Goal: Check status

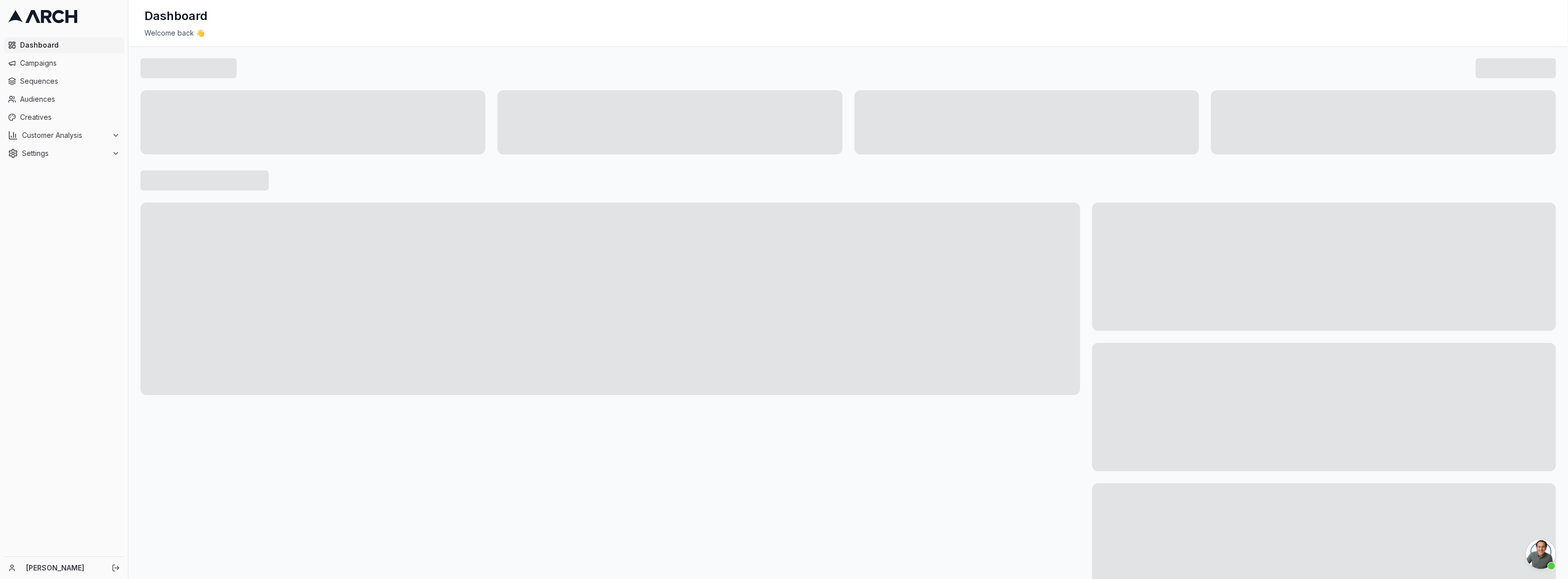
scroll to position [665, 0]
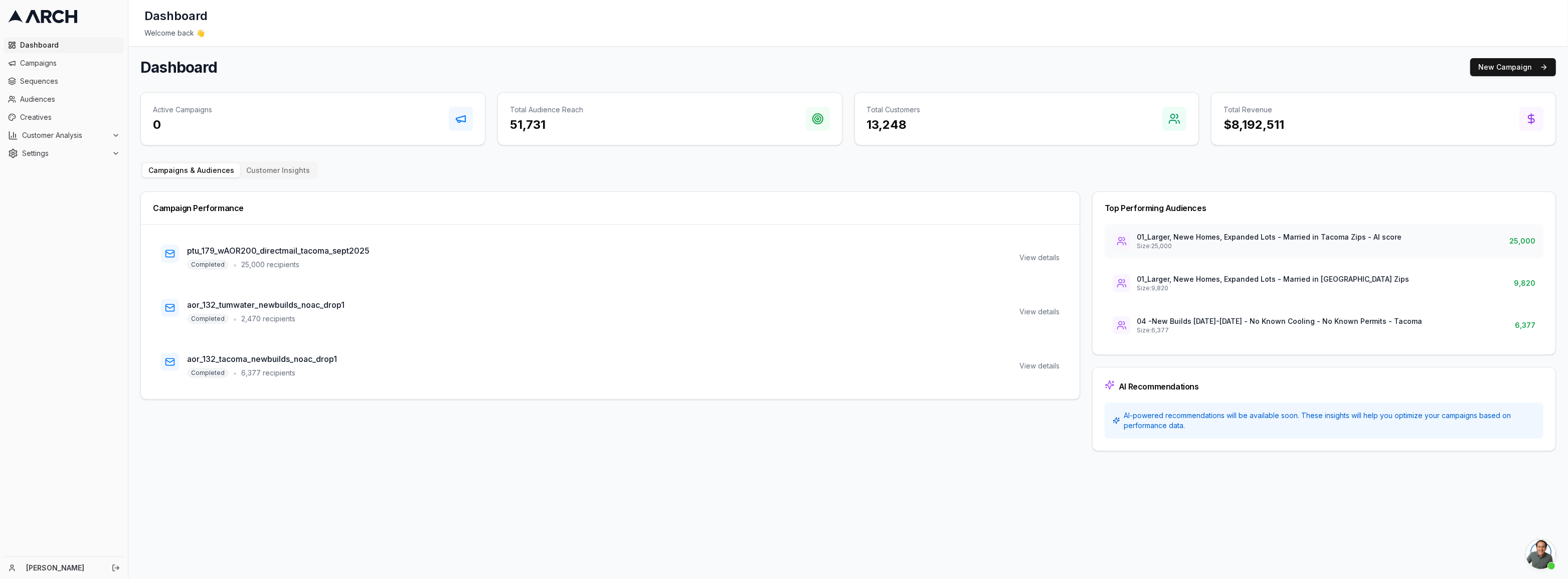
click at [1262, 240] on p "01_Larger, Newe Homes, Expanded Lots - Married in Tacoma Zips - AI score" at bounding box center [1269, 237] width 265 height 10
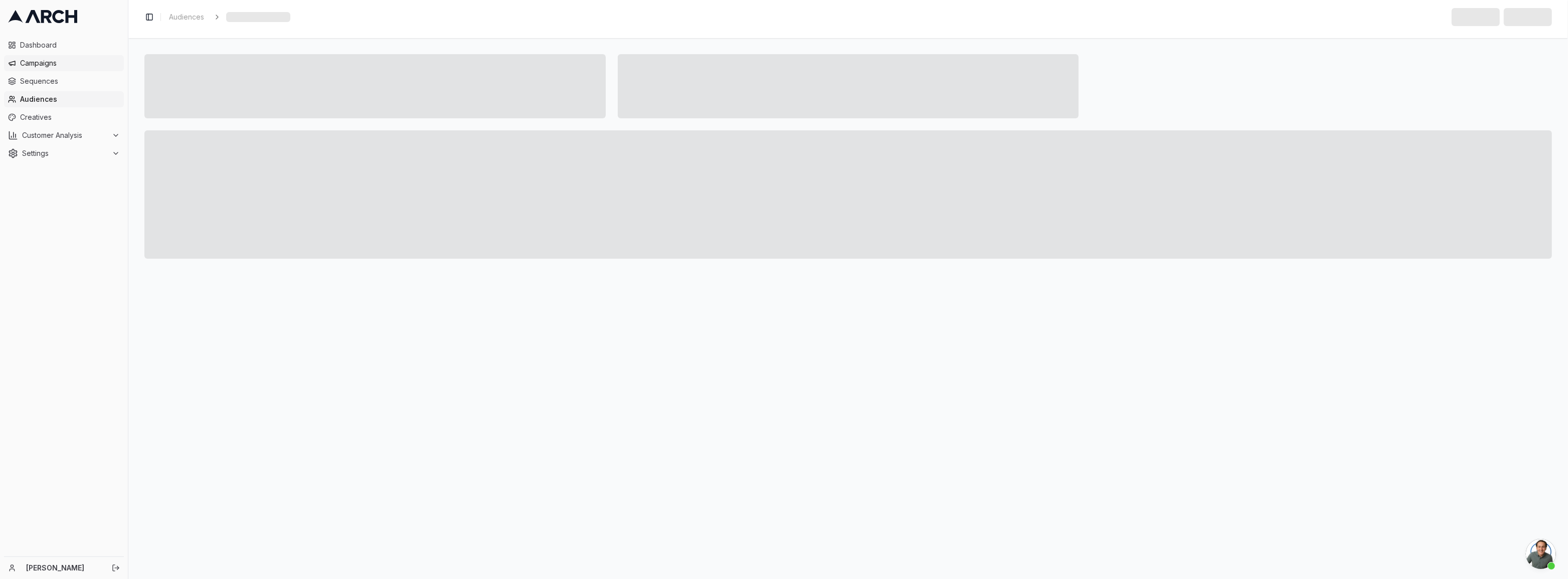
click at [45, 55] on link "Campaigns" at bounding box center [64, 63] width 120 height 16
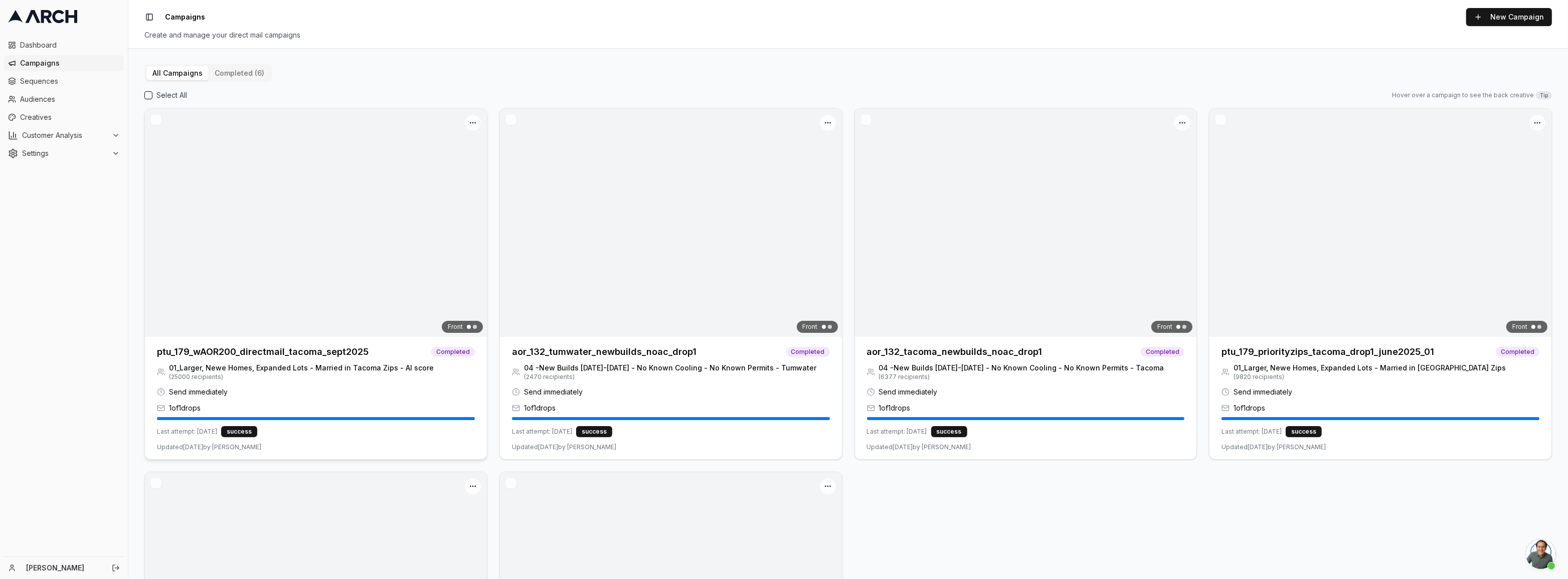
scroll to position [665, 0]
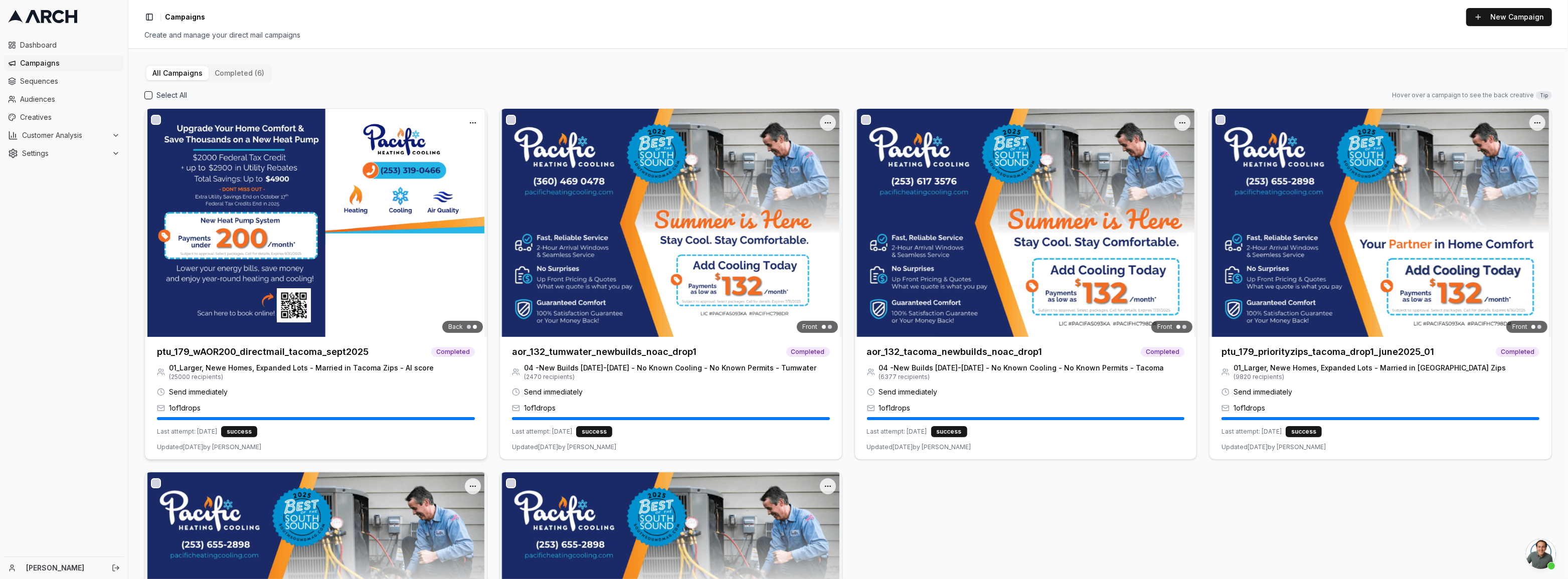
click at [369, 297] on img at bounding box center [316, 223] width 342 height 228
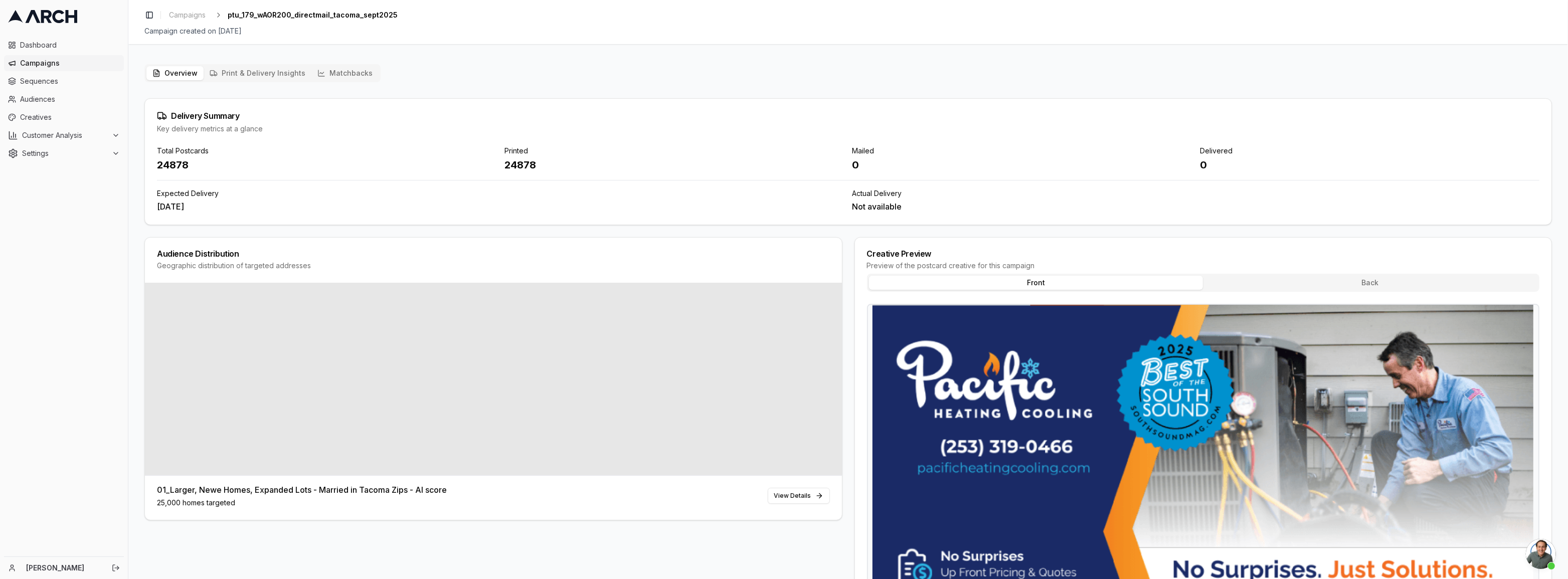
drag, startPoint x: 180, startPoint y: 209, endPoint x: 337, endPoint y: 211, distance: 157.0
click at [296, 211] on div "Total Postcards 24878 Printed 24878 Mailed 0 Delivered 0 Expected Delivery [DAT…" at bounding box center [848, 185] width 1407 height 79
click at [495, 494] on div "01_Larger, Newe Homes, Expanded Lots - Married in [GEOGRAPHIC_DATA] Zips - AI s…" at bounding box center [494, 496] width 673 height 24
click at [364, 69] on button "Matchbacks" at bounding box center [345, 73] width 67 height 14
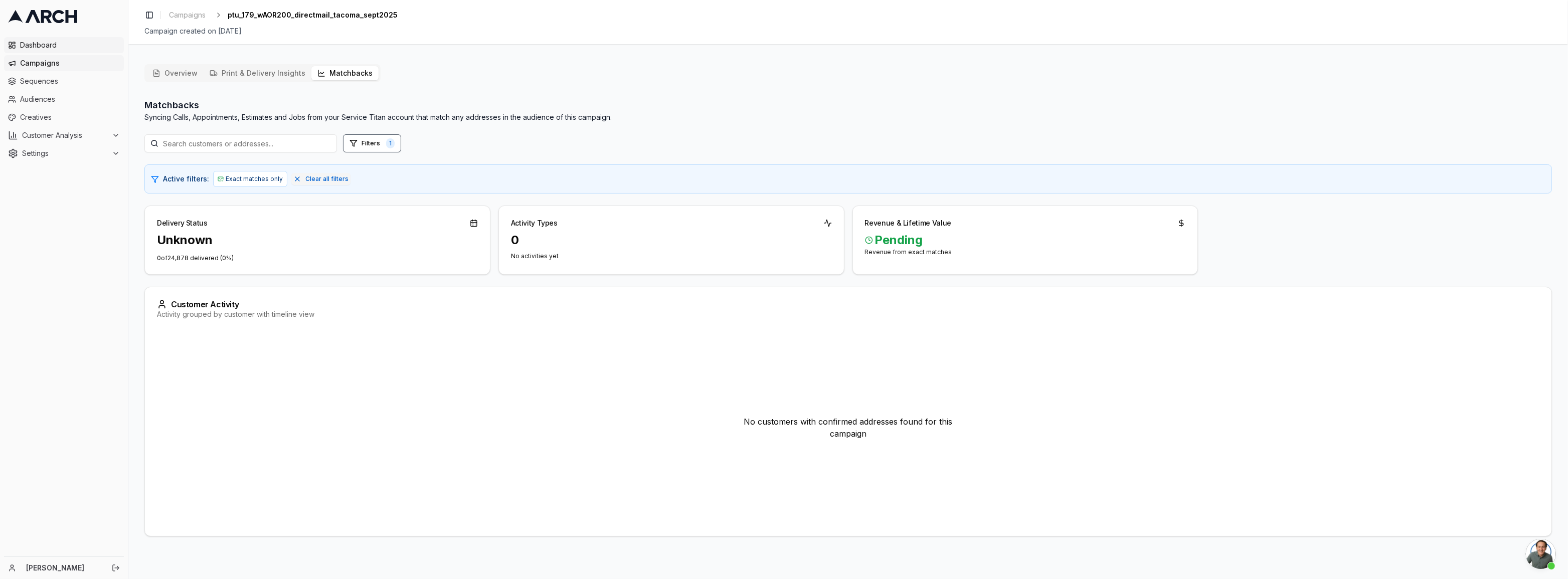
click at [30, 44] on span "Dashboard" at bounding box center [70, 45] width 100 height 10
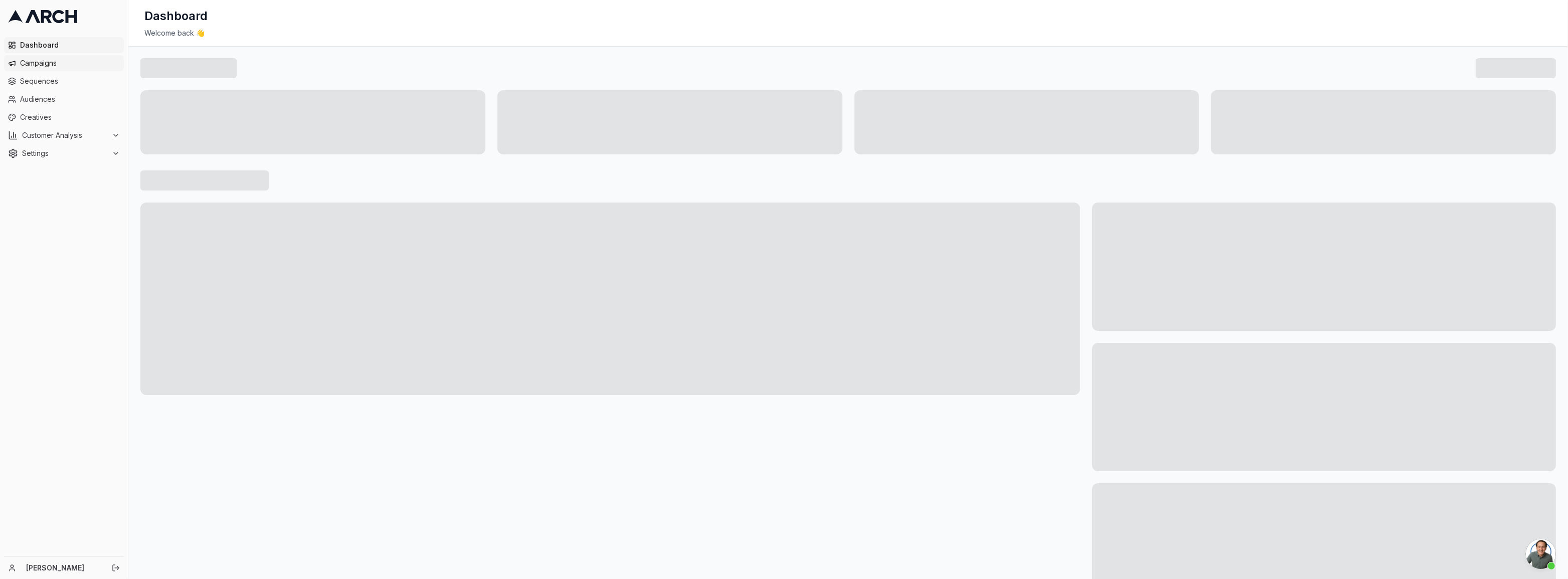
scroll to position [665, 0]
click at [44, 66] on span "Campaigns" at bounding box center [70, 63] width 100 height 10
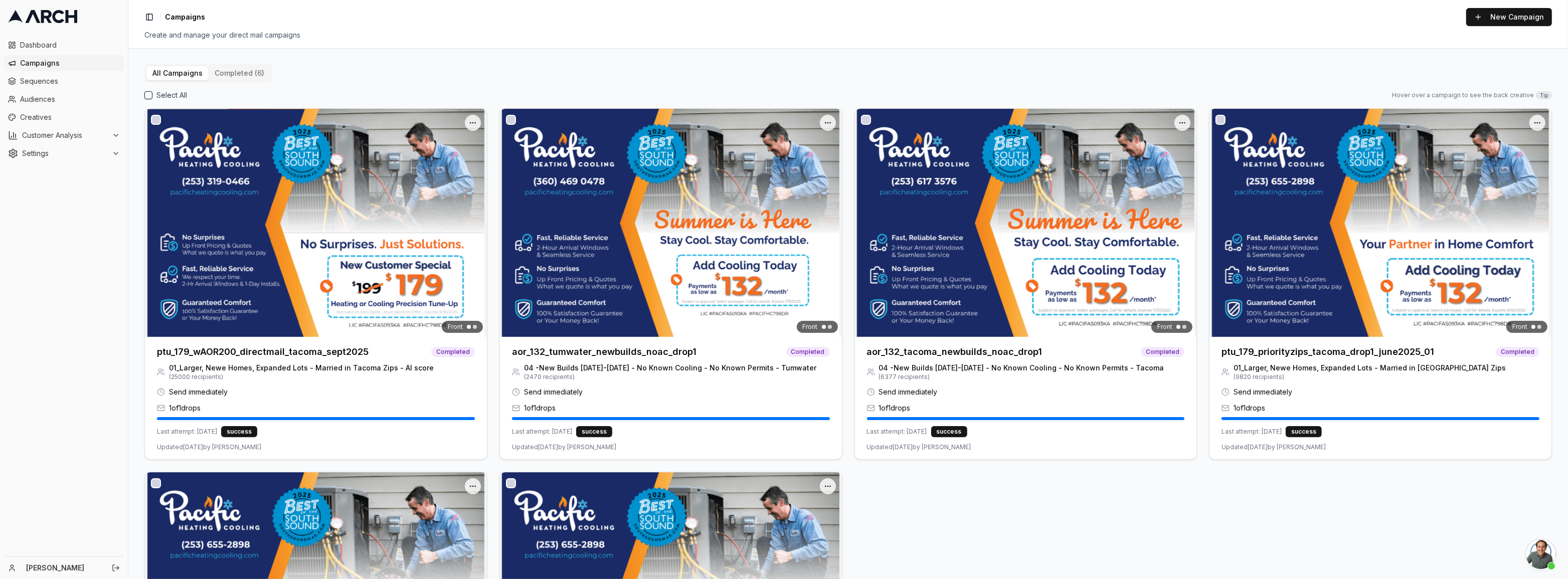
scroll to position [665, 0]
